Goal: Task Accomplishment & Management: Manage account settings

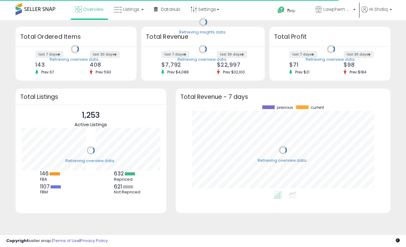
scroll to position [86, 202]
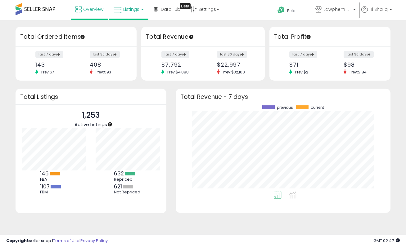
click at [140, 14] on link "Listings" at bounding box center [128, 9] width 39 height 19
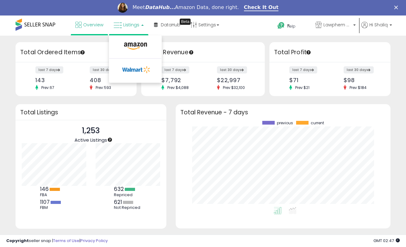
scroll to position [0, 0]
click at [139, 44] on icon at bounding box center [135, 46] width 27 height 8
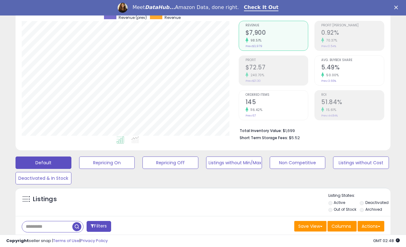
scroll to position [143, 0]
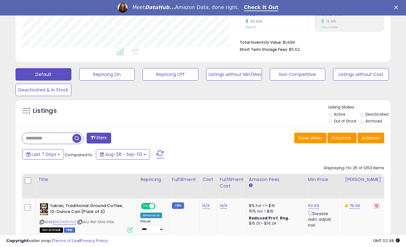
click at [55, 142] on input "text" at bounding box center [47, 138] width 50 height 11
paste input "**********"
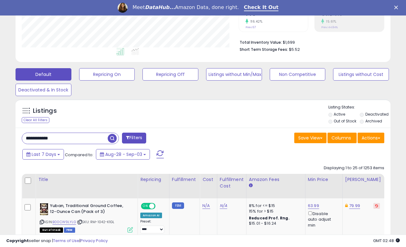
type input "**********"
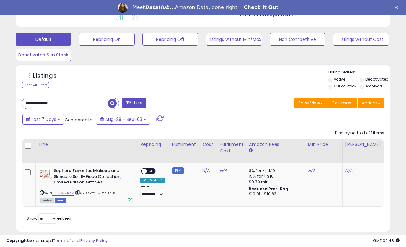
scroll to position [127, 217]
click at [146, 170] on span at bounding box center [144, 171] width 5 height 5
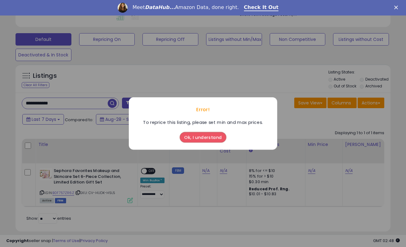
click at [196, 135] on button "Ok, I understand" at bounding box center [203, 137] width 47 height 11
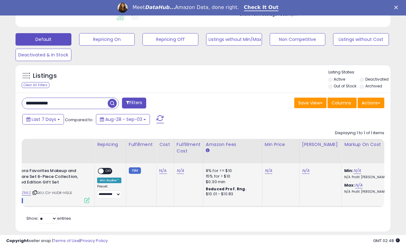
scroll to position [0, 0]
click at [268, 171] on link "N/A" at bounding box center [267, 171] width 7 height 6
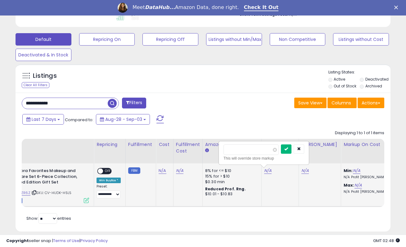
type input "**"
click at [291, 146] on button "submit" at bounding box center [286, 149] width 11 height 9
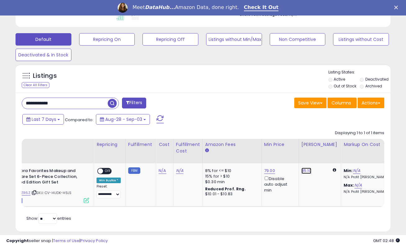
click at [305, 170] on link "85.10" at bounding box center [306, 171] width 10 height 6
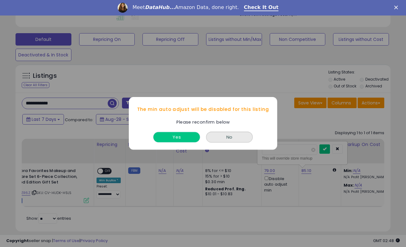
click at [168, 135] on button "Yes" at bounding box center [176, 138] width 47 height 10
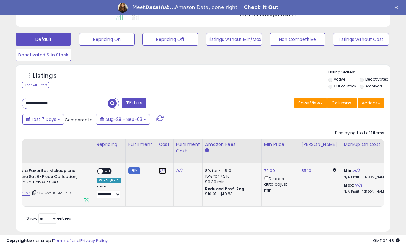
click at [160, 171] on link "N/A" at bounding box center [162, 171] width 7 height 6
type input "**"
click at [184, 153] on button "submit" at bounding box center [181, 155] width 11 height 9
click at [178, 173] on link "N/A" at bounding box center [180, 171] width 7 height 6
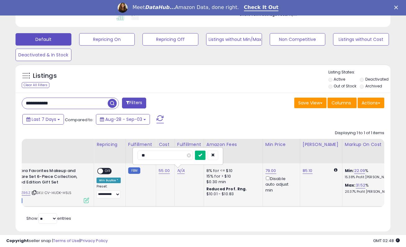
type input "**"
click at [202, 155] on icon "submit" at bounding box center [200, 155] width 4 height 4
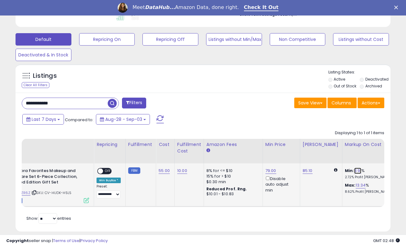
click at [354, 172] on link "3.91" at bounding box center [357, 171] width 7 height 6
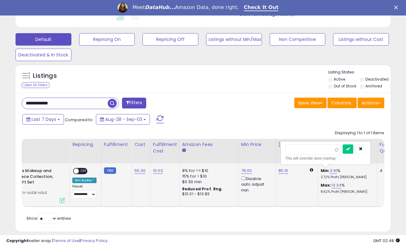
click at [349, 185] on div "Max: 13.34 % 8.62% Profit Margin" at bounding box center [347, 188] width 52 height 11
click at [362, 148] on button "button" at bounding box center [360, 149] width 11 height 9
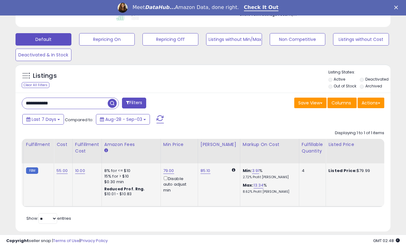
scroll to position [0, 164]
